Goal: Information Seeking & Learning: Learn about a topic

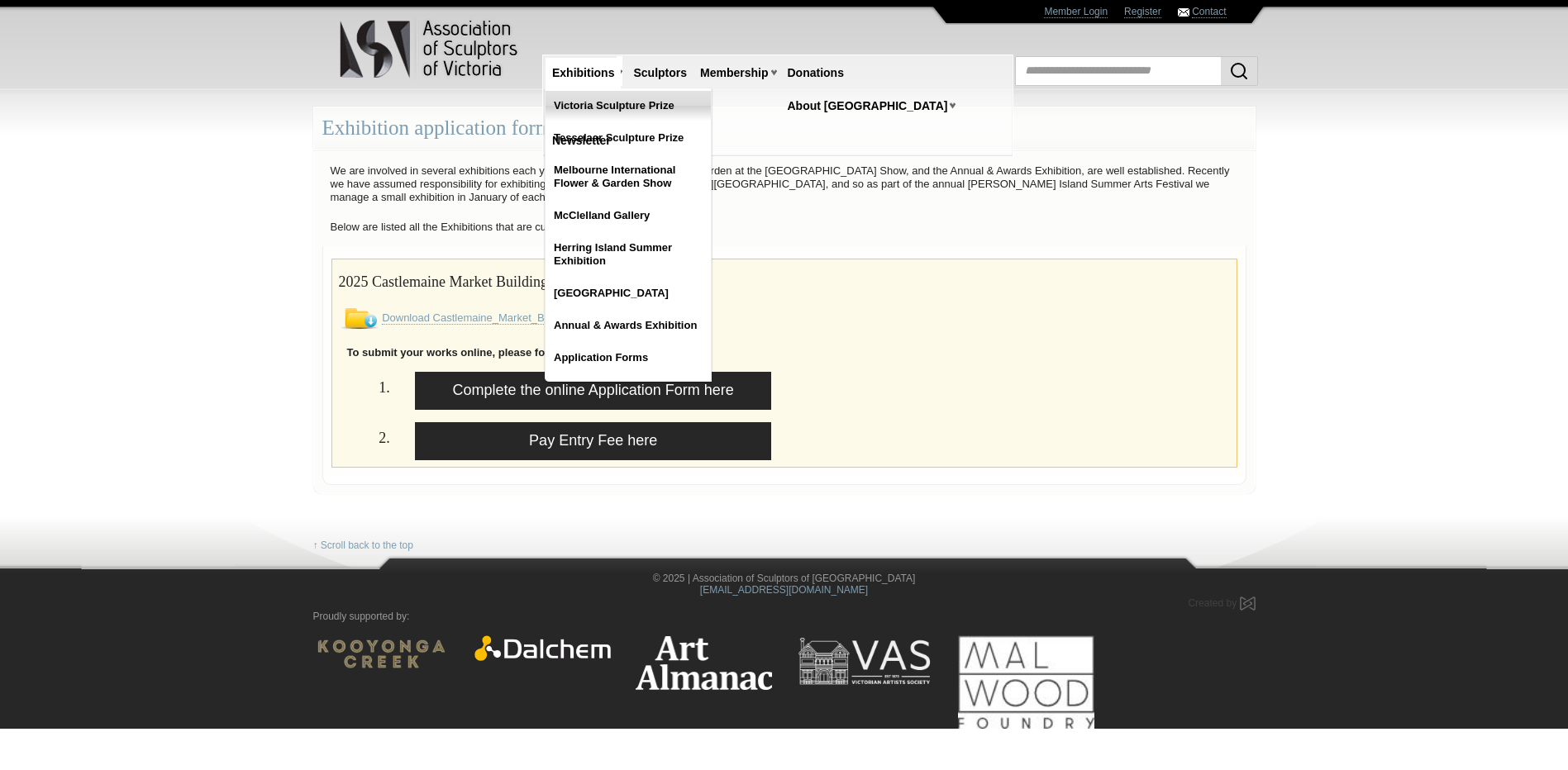
click at [586, 103] on link "Victoria Sculpture Prize" at bounding box center [628, 105] width 166 height 30
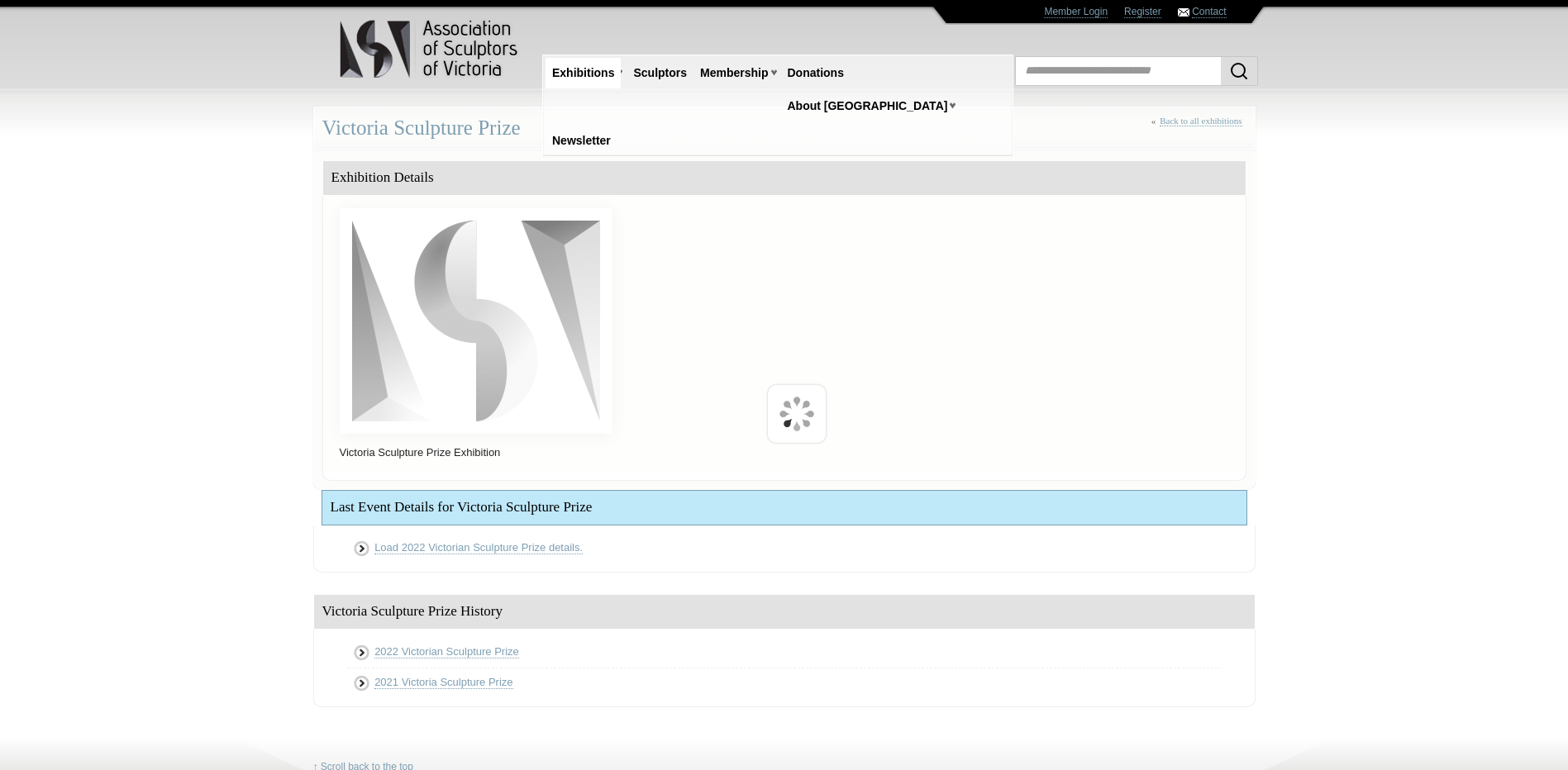
scroll to position [180, 0]
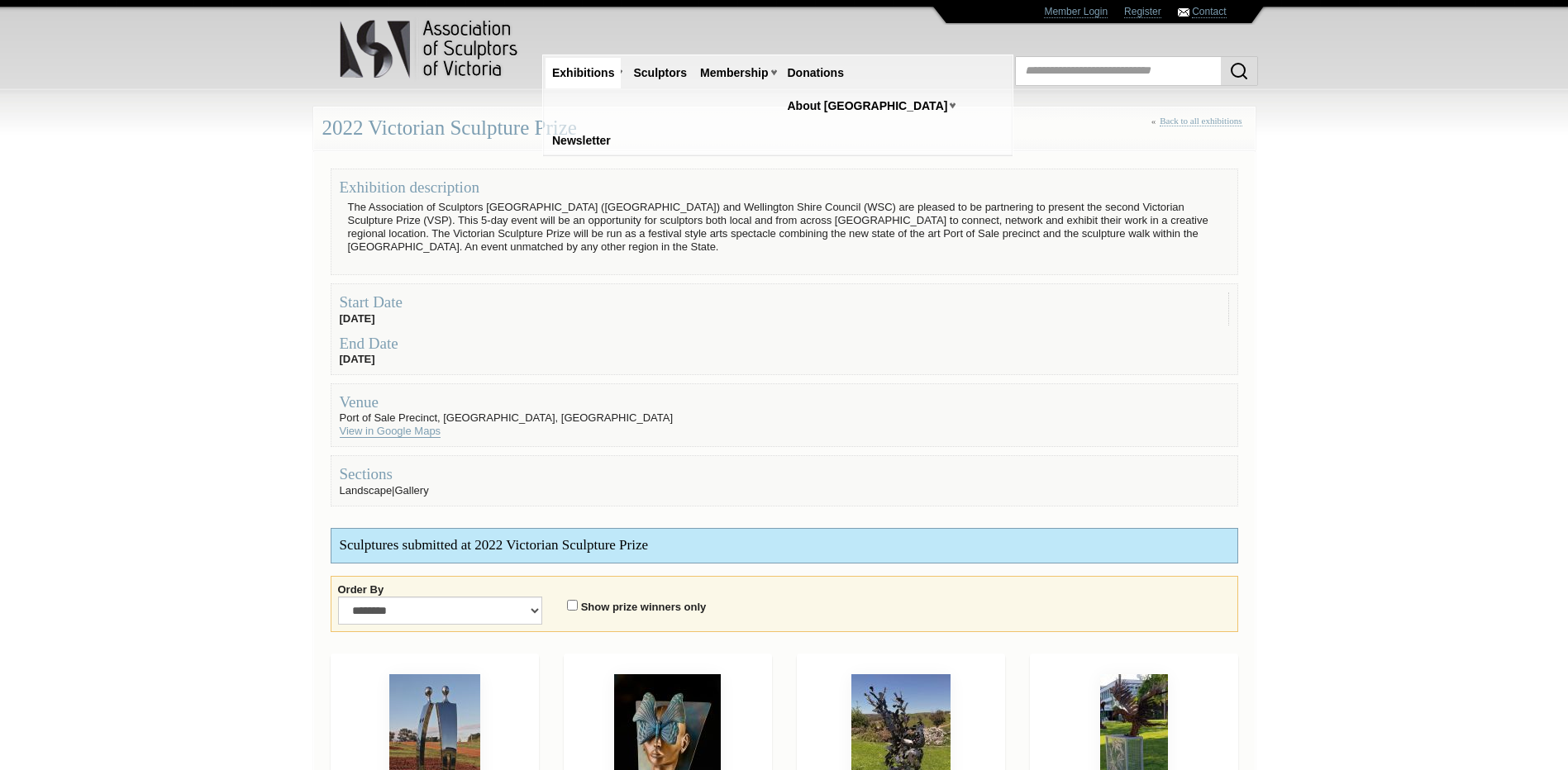
click at [392, 433] on link "View in Google Maps" at bounding box center [390, 431] width 102 height 14
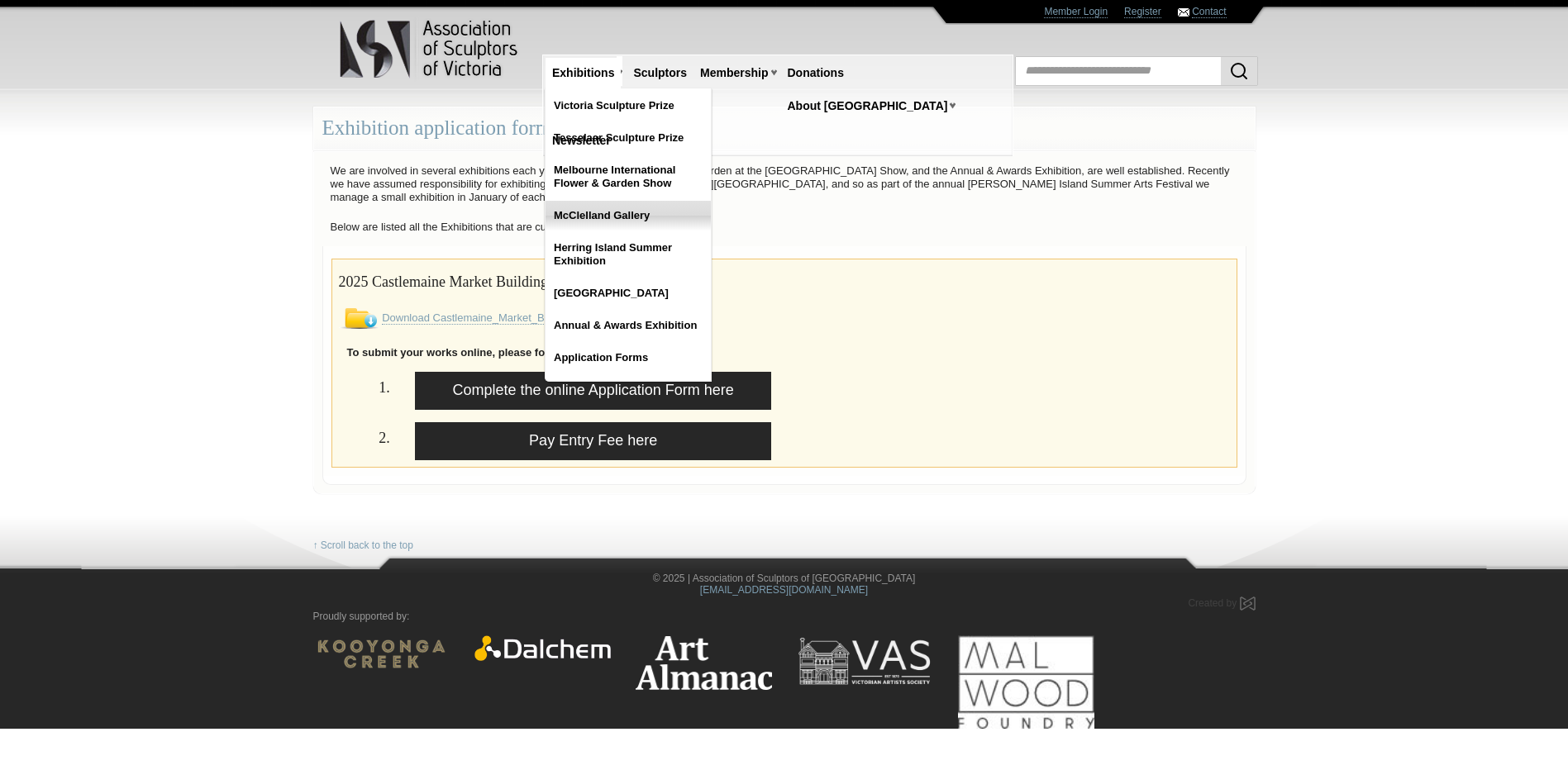
click at [614, 218] on link "McClelland Gallery" at bounding box center [628, 215] width 166 height 30
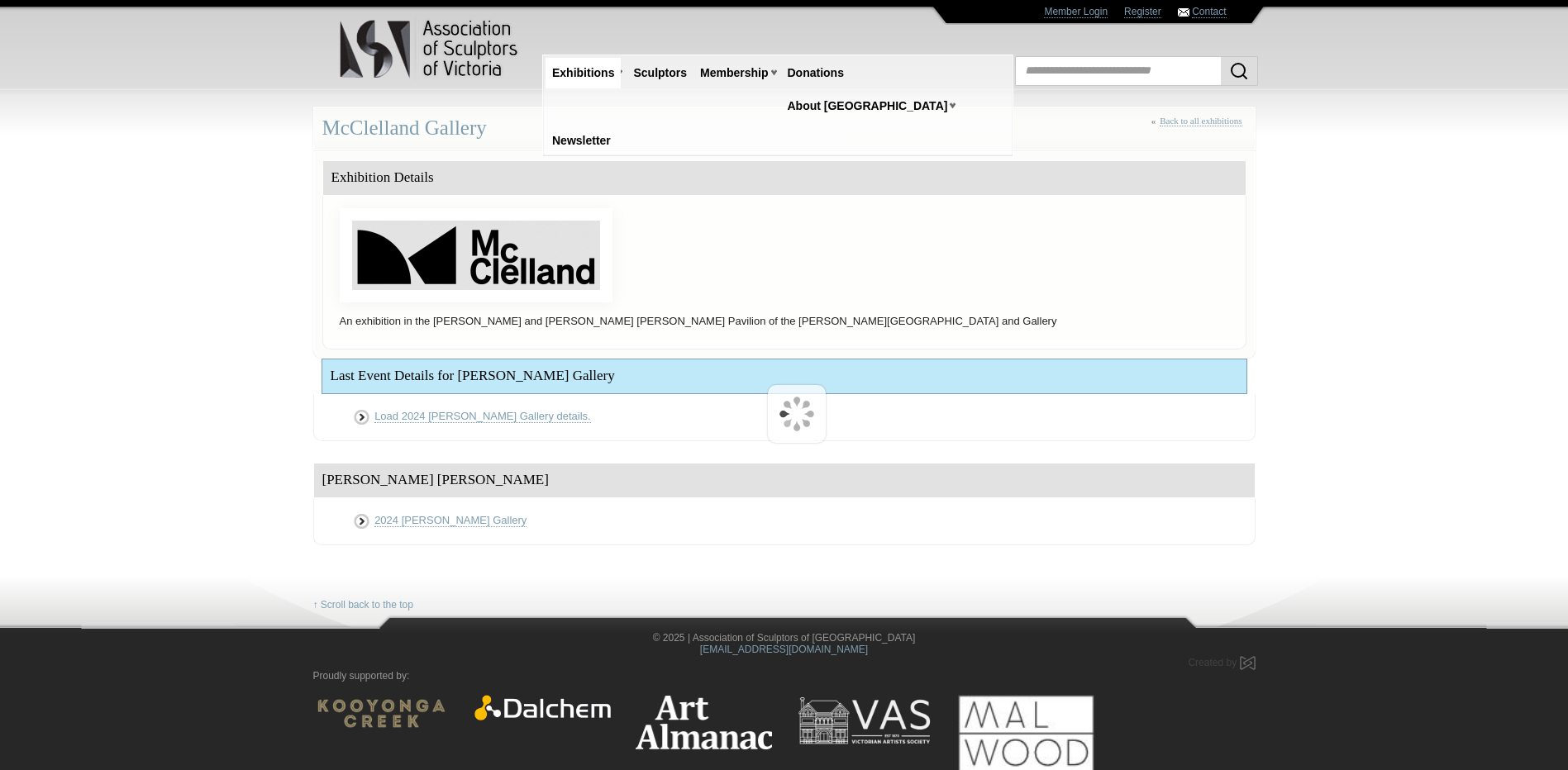
scroll to position [18, 0]
